Goal: Transaction & Acquisition: Book appointment/travel/reservation

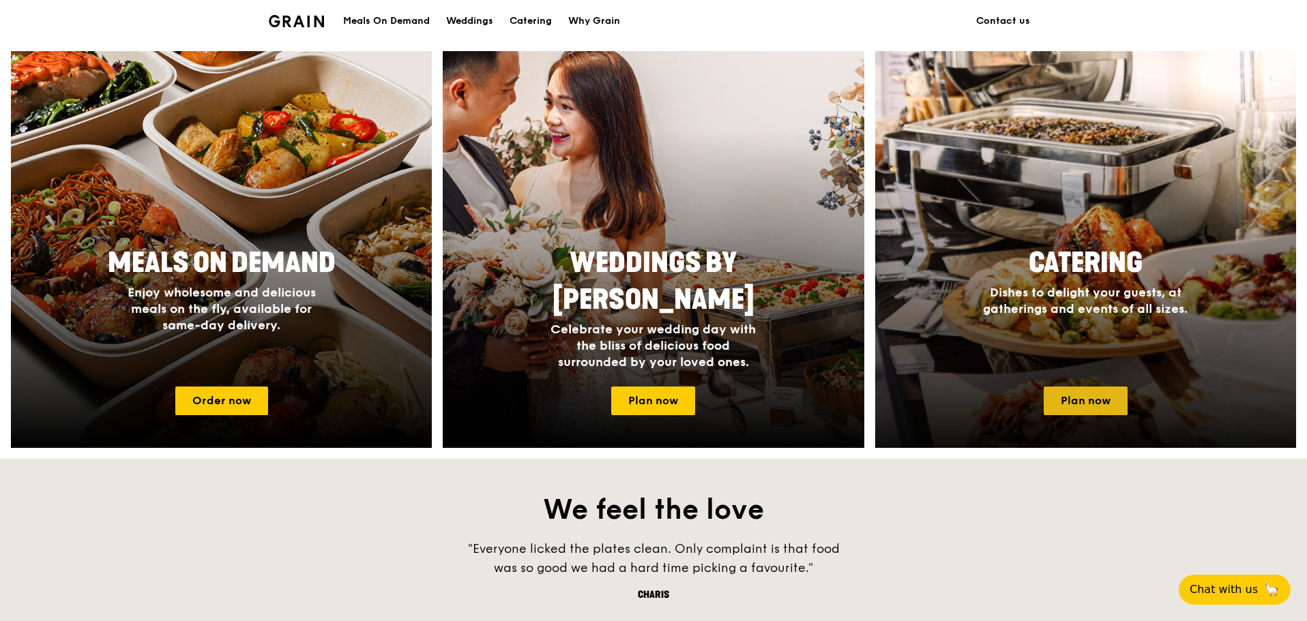
click at [1068, 411] on link "Plan now" at bounding box center [1086, 401] width 84 height 29
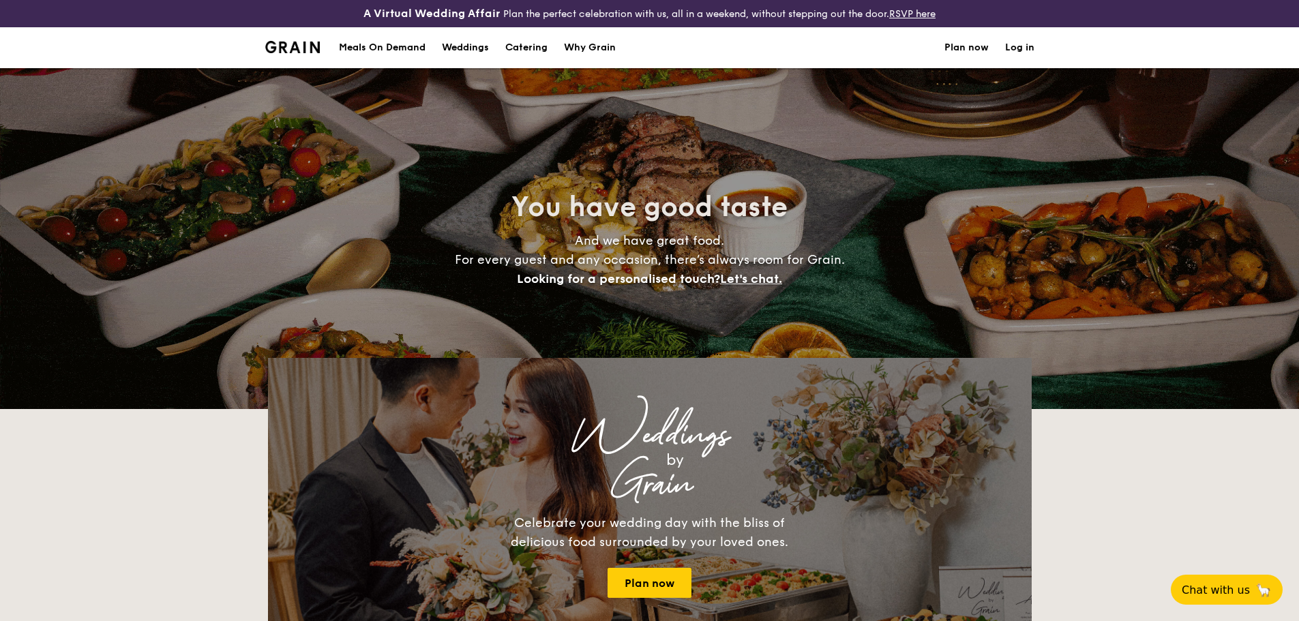
select select
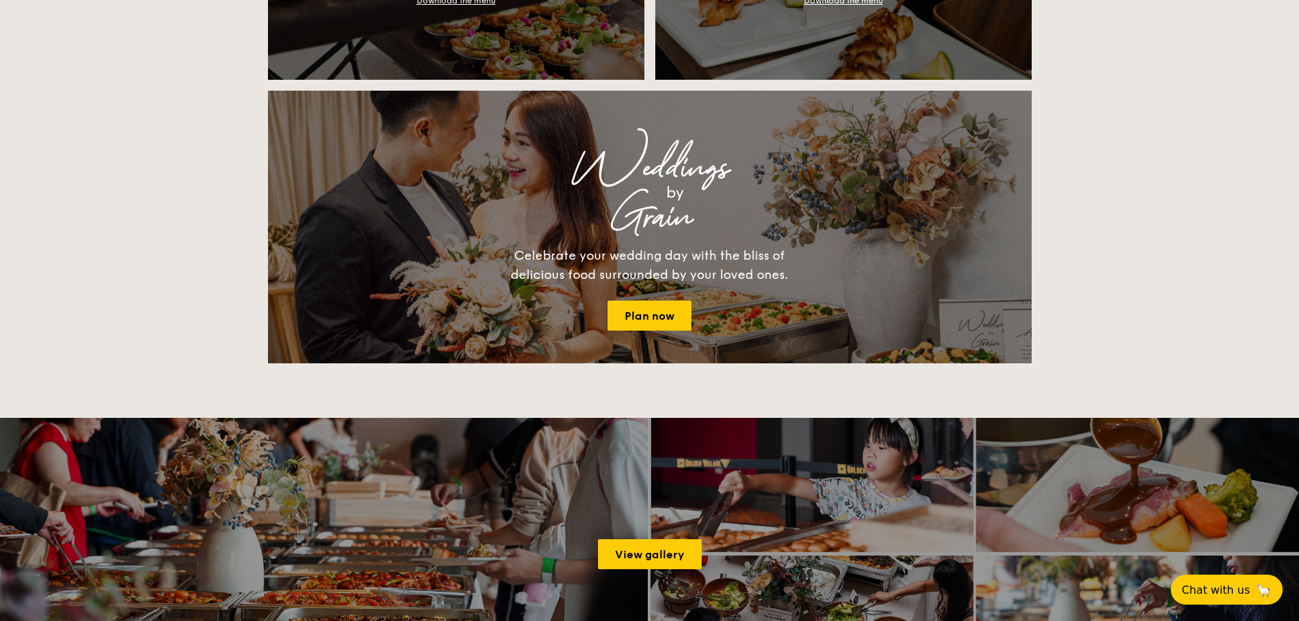
scroll to position [387, 0]
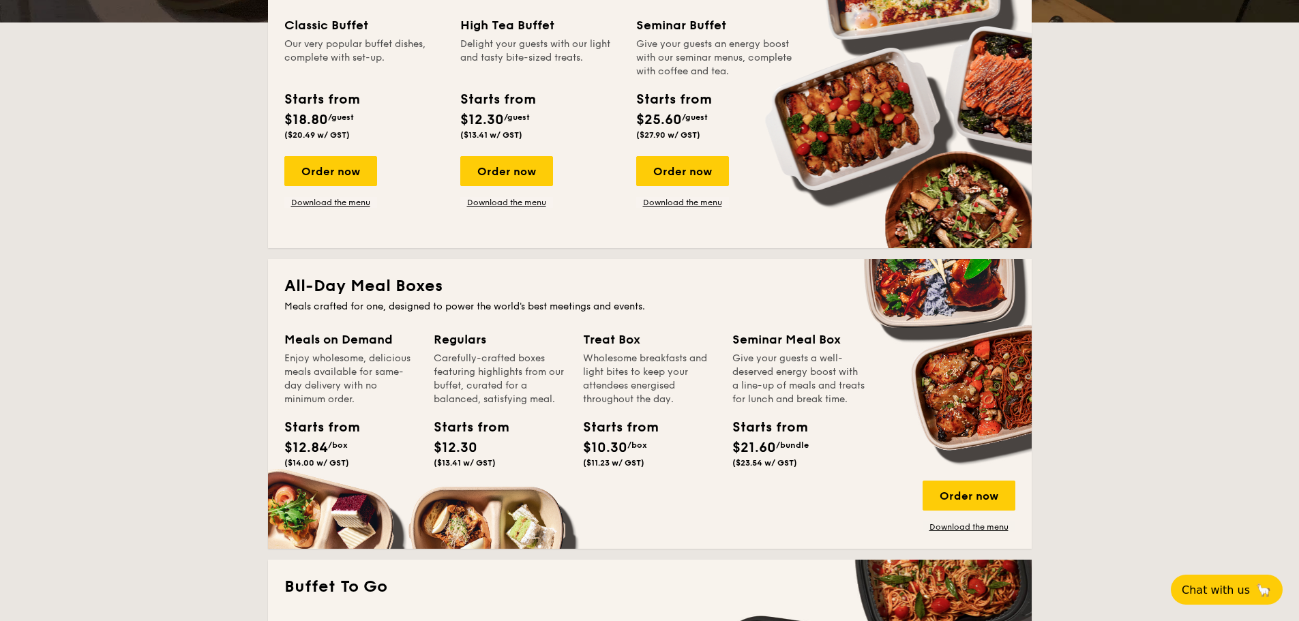
drag, startPoint x: 392, startPoint y: 438, endPoint x: 411, endPoint y: 204, distance: 234.7
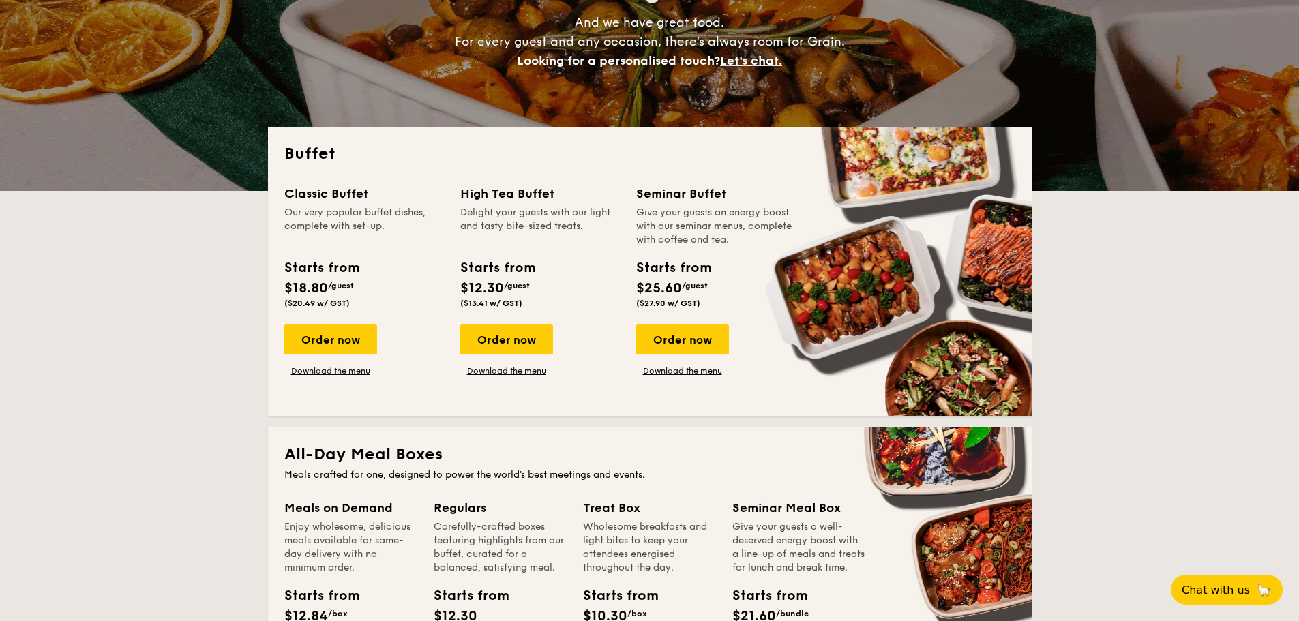
scroll to position [273, 0]
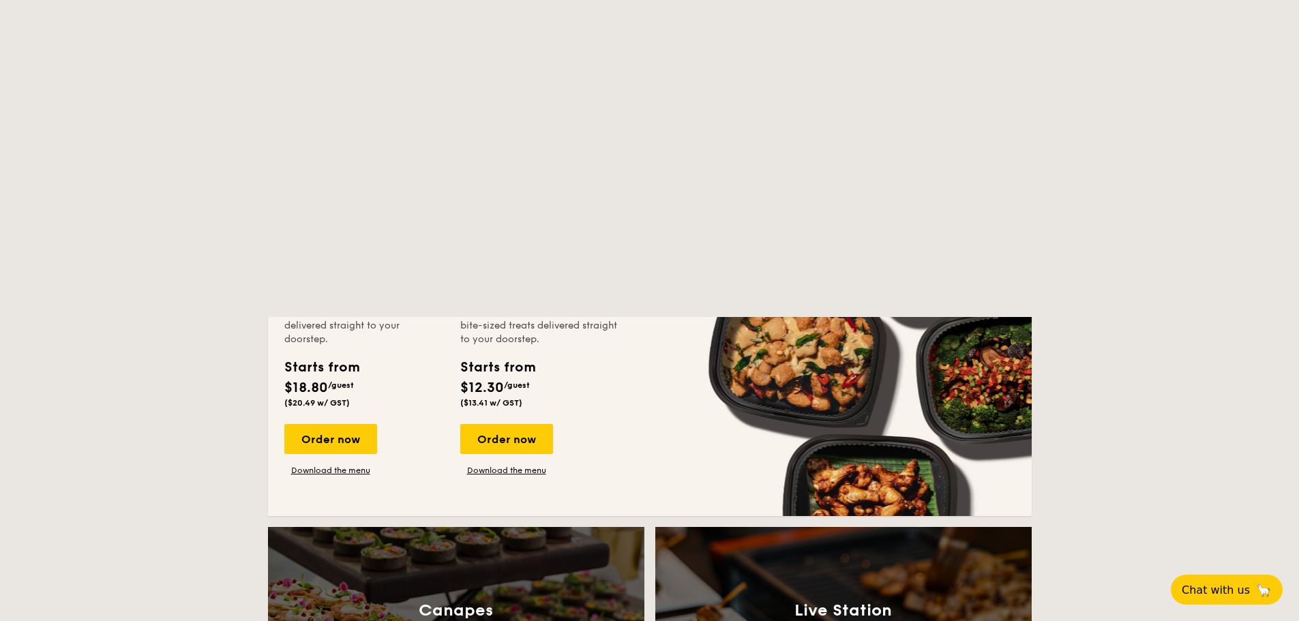
drag, startPoint x: 828, startPoint y: 346, endPoint x: 778, endPoint y: 179, distance: 174.4
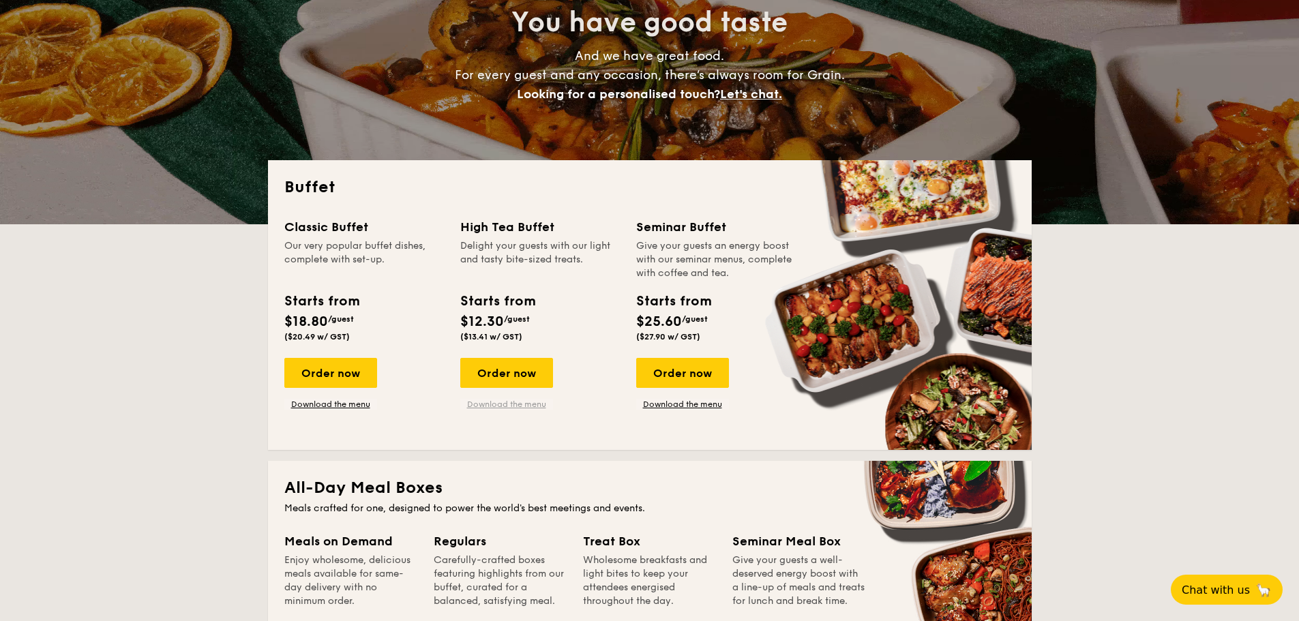
scroll to position [184, 0]
